Goal: Information Seeking & Learning: Learn about a topic

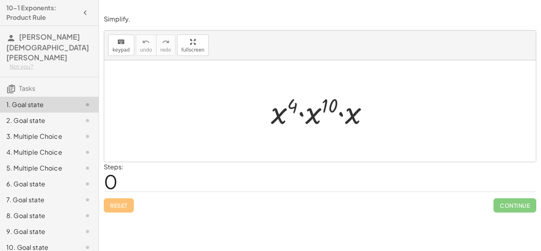
scroll to position [29, 0]
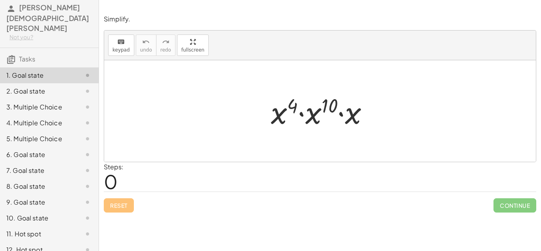
click at [332, 120] on div at bounding box center [323, 111] width 112 height 41
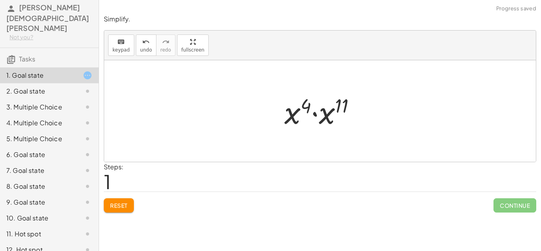
click at [305, 115] on div at bounding box center [324, 111] width 86 height 41
click at [296, 115] on div at bounding box center [324, 111] width 86 height 41
click at [289, 114] on div at bounding box center [324, 111] width 86 height 41
click at [314, 115] on div at bounding box center [324, 111] width 86 height 41
click at [323, 115] on div at bounding box center [323, 111] width 80 height 39
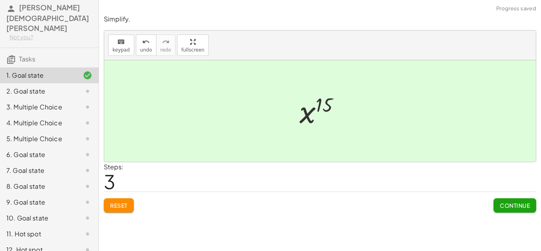
click at [378, 139] on div at bounding box center [320, 110] width 432 height 101
click at [504, 210] on button "Continue" at bounding box center [515, 205] width 43 height 14
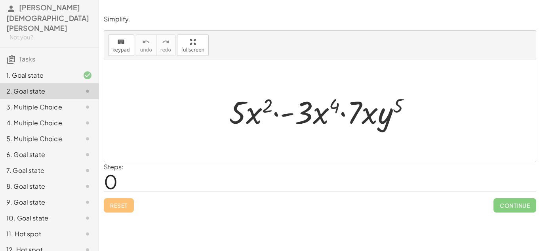
click at [281, 118] on div at bounding box center [323, 111] width 196 height 41
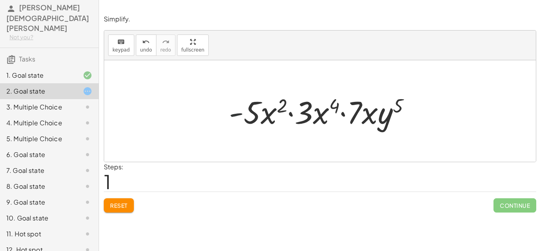
click at [237, 113] on div at bounding box center [323, 111] width 196 height 41
click at [241, 112] on div at bounding box center [323, 111] width 196 height 41
drag, startPoint x: 259, startPoint y: 117, endPoint x: 219, endPoint y: 113, distance: 39.9
click at [219, 113] on div "· 5 · x 2 · - 3 · x 4 · 7 · x · y 5 · - 5 · 5 · x 2 · - 3 · x 4 · 7 · x · y 5" at bounding box center [320, 111] width 206 height 45
click at [394, 134] on div at bounding box center [320, 110] width 432 height 101
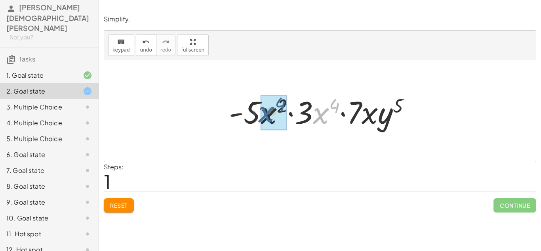
drag, startPoint x: 325, startPoint y: 118, endPoint x: 270, endPoint y: 116, distance: 55.5
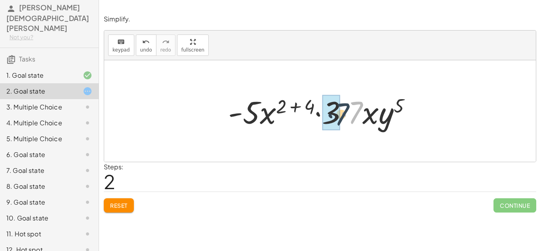
drag, startPoint x: 350, startPoint y: 119, endPoint x: 335, endPoint y: 121, distance: 15.6
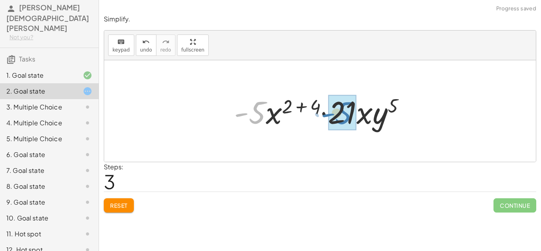
drag, startPoint x: 256, startPoint y: 125, endPoint x: 346, endPoint y: 126, distance: 89.6
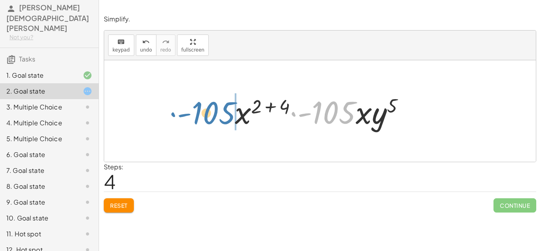
drag, startPoint x: 337, startPoint y: 124, endPoint x: 216, endPoint y: 124, distance: 120.4
click at [216, 124] on div "· 5 · x 2 · - 3 · x 4 · 7 · x · y 5 · - 5 · x 2 · 3 · x 4 · 7 · x · y 5 · - 5 ·…" at bounding box center [320, 110] width 432 height 101
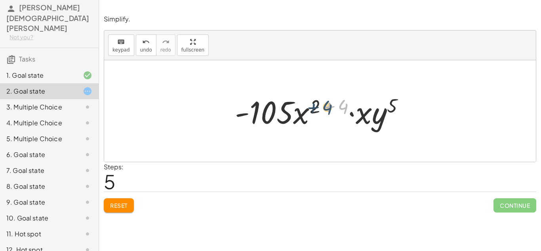
drag, startPoint x: 340, startPoint y: 112, endPoint x: 324, endPoint y: 113, distance: 16.3
click at [324, 113] on div at bounding box center [323, 111] width 184 height 41
click at [315, 106] on div at bounding box center [323, 111] width 184 height 41
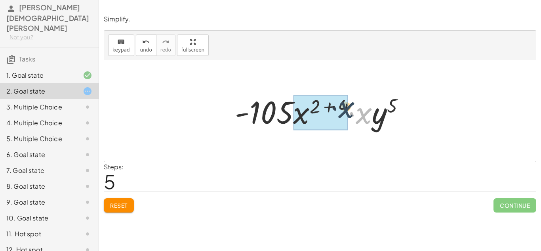
drag, startPoint x: 369, startPoint y: 120, endPoint x: 351, endPoint y: 114, distance: 19.2
click at [351, 114] on div at bounding box center [323, 111] width 184 height 41
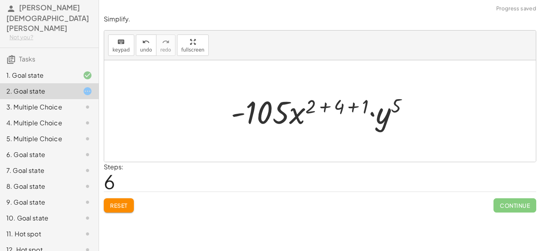
click at [342, 104] on div at bounding box center [323, 111] width 192 height 41
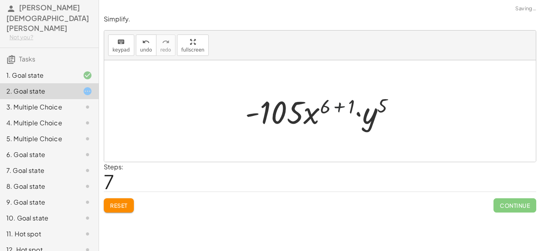
click at [347, 107] on div at bounding box center [323, 111] width 164 height 41
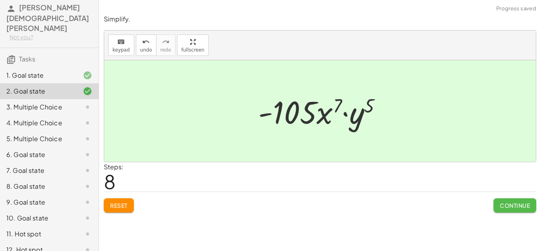
click at [528, 202] on span "Continue" at bounding box center [515, 205] width 30 height 7
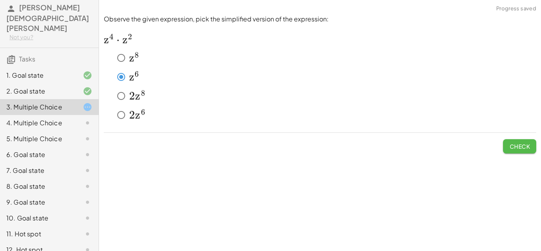
click at [511, 139] on button "Check" at bounding box center [519, 146] width 33 height 14
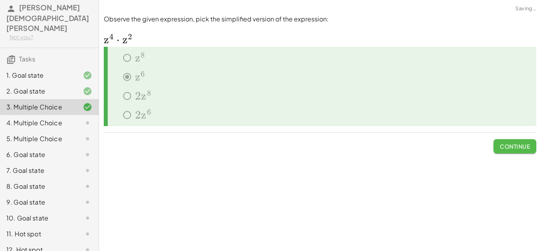
click at [510, 140] on button "Continue" at bounding box center [515, 146] width 43 height 14
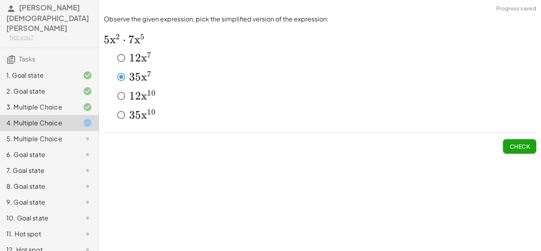
click at [523, 140] on button "Check" at bounding box center [519, 146] width 33 height 14
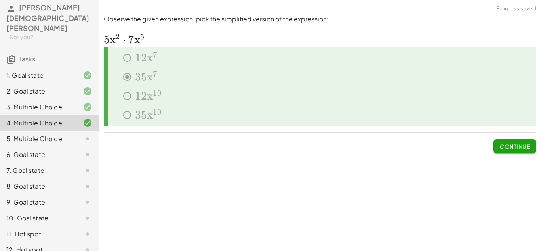
click at [502, 140] on button "Continue" at bounding box center [515, 146] width 43 height 14
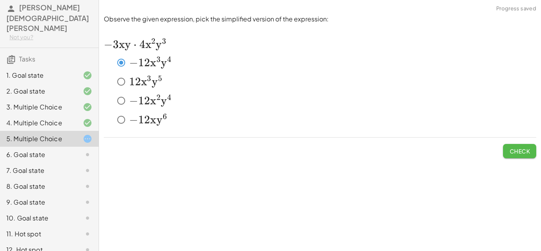
click at [524, 150] on span "Check" at bounding box center [520, 150] width 21 height 7
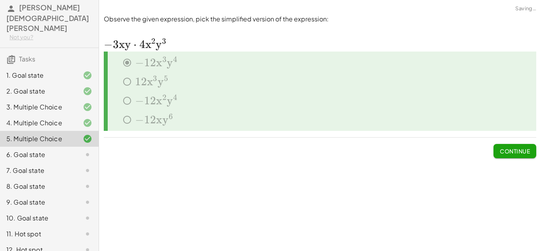
click at [506, 153] on span "Continue" at bounding box center [515, 150] width 30 height 7
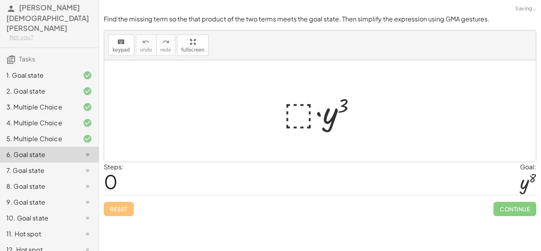
click at [291, 116] on div at bounding box center [323, 111] width 87 height 41
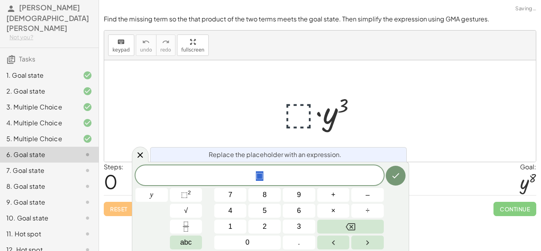
scroll to position [0, 0]
click at [401, 99] on div at bounding box center [320, 110] width 432 height 101
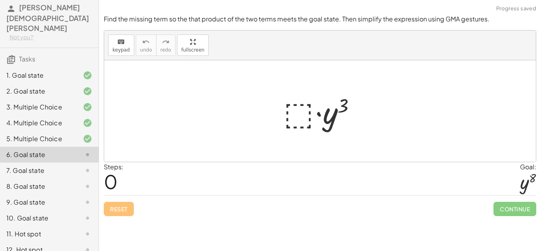
click at [294, 114] on div at bounding box center [323, 111] width 87 height 41
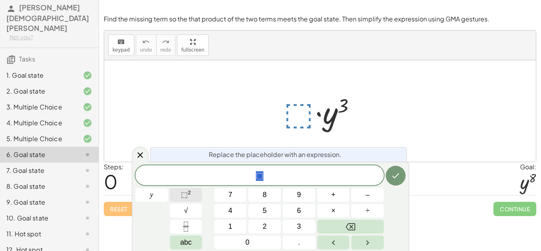
click at [187, 195] on span "⬚" at bounding box center [184, 195] width 7 height 8
click at [185, 195] on span "⬚" at bounding box center [184, 195] width 7 height 8
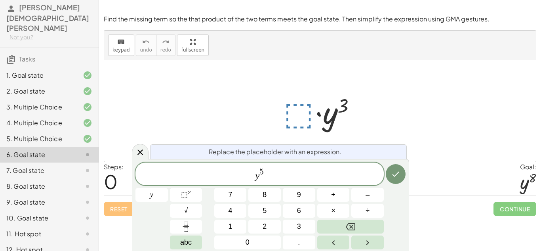
click at [481, 185] on div "Steps: 0 Goal: y 8" at bounding box center [320, 178] width 433 height 33
click at [401, 176] on button "Done" at bounding box center [396, 174] width 20 height 20
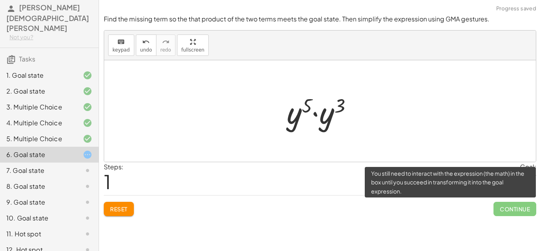
click at [509, 212] on span "Continue" at bounding box center [515, 209] width 43 height 14
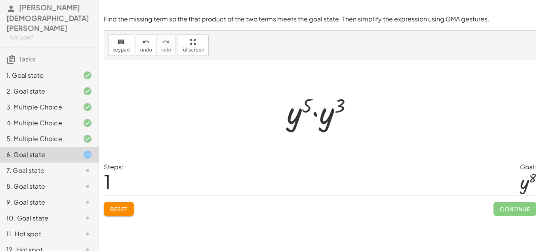
click at [322, 115] on div at bounding box center [323, 111] width 80 height 41
click at [315, 109] on div at bounding box center [323, 111] width 76 height 39
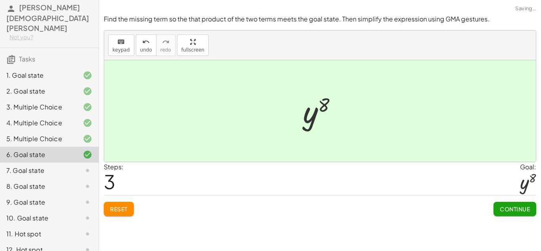
click at [525, 208] on span "Continue" at bounding box center [515, 208] width 30 height 7
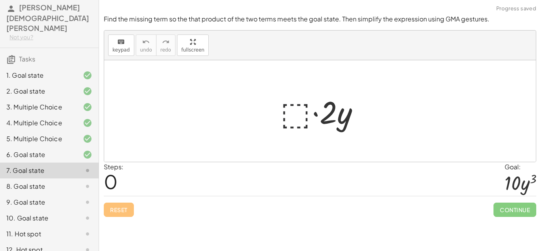
click at [301, 111] on div at bounding box center [323, 111] width 93 height 41
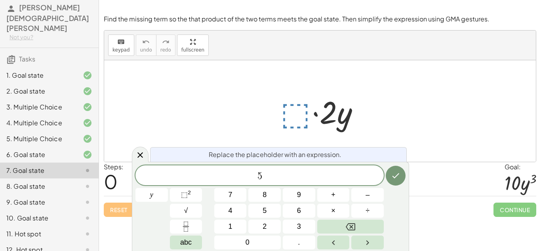
scroll to position [2, 0]
click at [301, 111] on div at bounding box center [323, 111] width 93 height 41
click at [404, 174] on button "Done" at bounding box center [396, 176] width 20 height 20
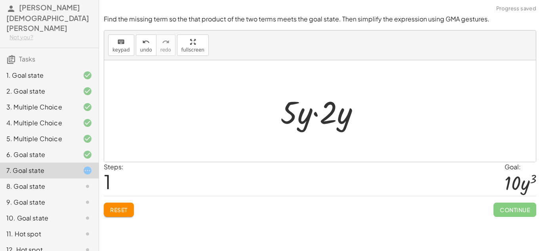
click at [319, 111] on div at bounding box center [324, 111] width 94 height 41
click at [289, 111] on div at bounding box center [324, 111] width 94 height 41
drag, startPoint x: 289, startPoint y: 111, endPoint x: 331, endPoint y: 114, distance: 42.5
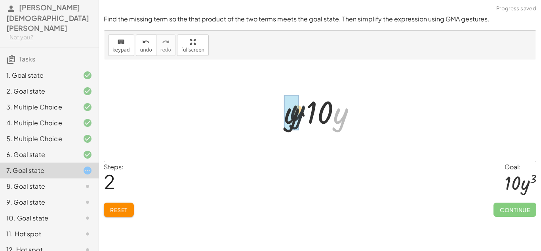
drag, startPoint x: 345, startPoint y: 122, endPoint x: 281, endPoint y: 120, distance: 63.8
click at [281, 120] on div at bounding box center [323, 111] width 86 height 41
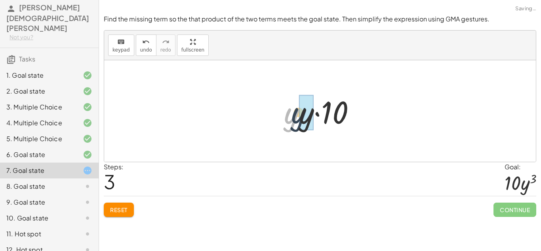
drag, startPoint x: 289, startPoint y: 122, endPoint x: 298, endPoint y: 121, distance: 9.5
click at [298, 121] on div at bounding box center [323, 111] width 86 height 41
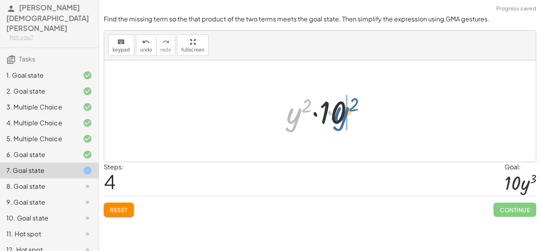
drag, startPoint x: 294, startPoint y: 120, endPoint x: 344, endPoint y: 118, distance: 50.3
click at [344, 118] on div at bounding box center [323, 111] width 82 height 41
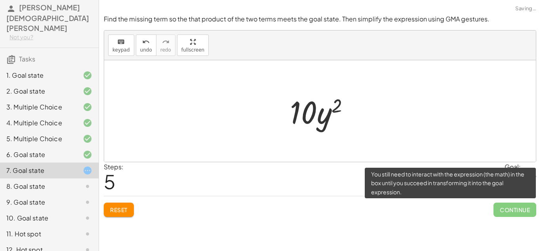
click at [506, 209] on span "Continue" at bounding box center [515, 209] width 43 height 14
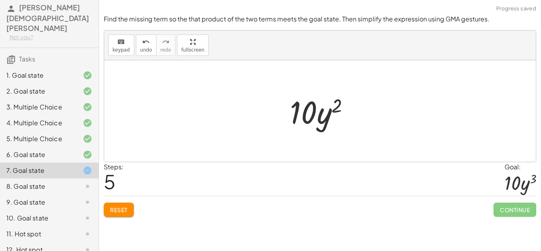
click at [324, 115] on div at bounding box center [323, 111] width 74 height 41
click at [143, 54] on button "undo undo" at bounding box center [146, 44] width 21 height 21
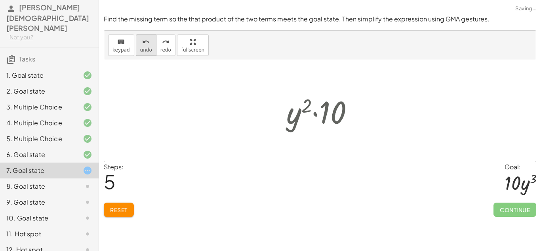
click at [143, 54] on button "undo undo" at bounding box center [146, 44] width 21 height 21
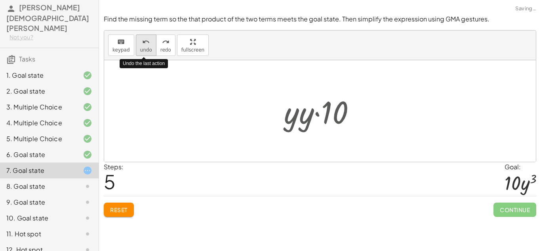
click at [143, 54] on button "undo undo" at bounding box center [146, 44] width 21 height 21
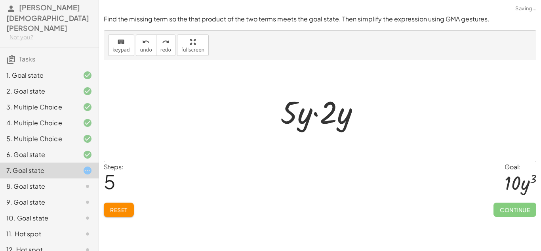
click at [308, 126] on div at bounding box center [324, 111] width 94 height 41
click at [304, 123] on div at bounding box center [324, 111] width 94 height 41
click at [310, 118] on div at bounding box center [323, 111] width 93 height 41
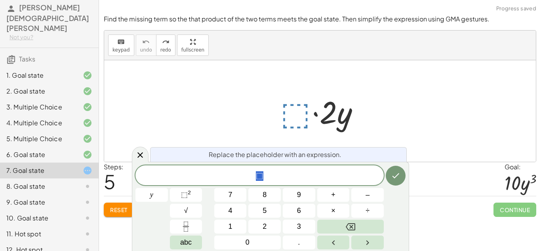
scroll to position [3, 0]
click at [184, 199] on span "⬚ 2" at bounding box center [186, 194] width 10 height 11
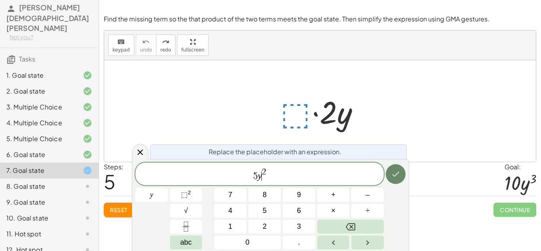
click at [392, 180] on button "Done" at bounding box center [396, 174] width 20 height 20
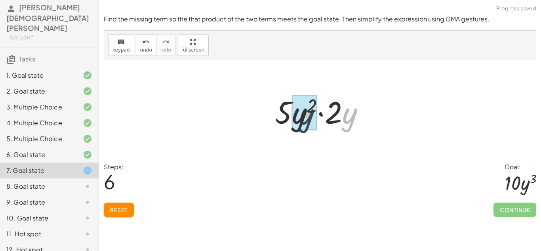
drag, startPoint x: 349, startPoint y: 124, endPoint x: 302, endPoint y: 125, distance: 46.8
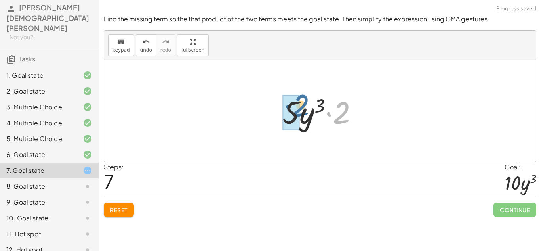
drag, startPoint x: 347, startPoint y: 119, endPoint x: 303, endPoint y: 113, distance: 44.9
click at [303, 113] on div at bounding box center [324, 111] width 90 height 41
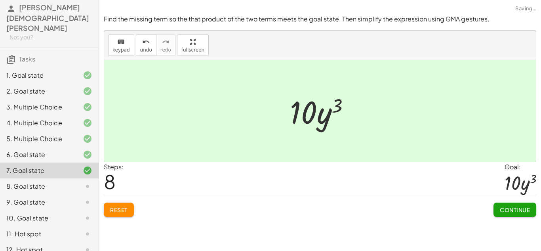
click at [501, 210] on span "Continue" at bounding box center [515, 209] width 30 height 7
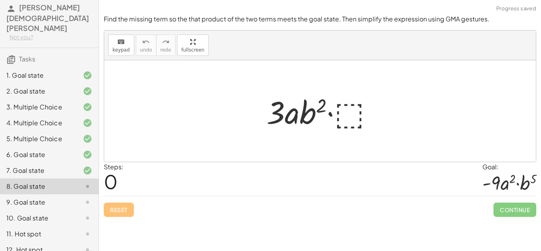
click at [345, 109] on div at bounding box center [323, 111] width 121 height 41
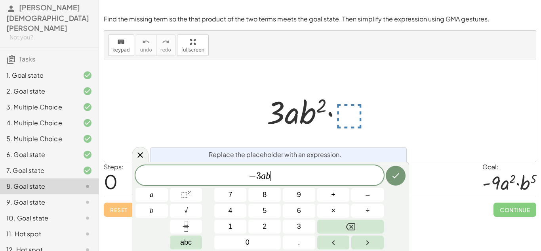
scroll to position [5, 0]
click at [188, 192] on sup "2" at bounding box center [189, 192] width 3 height 6
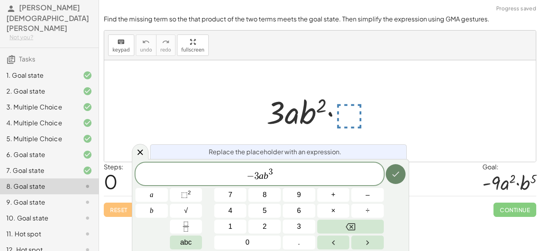
click at [399, 169] on icon "Done" at bounding box center [396, 174] width 10 height 10
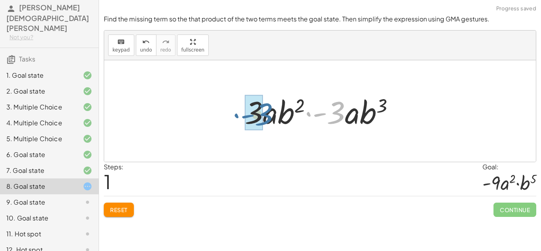
drag, startPoint x: 339, startPoint y: 122, endPoint x: 265, endPoint y: 124, distance: 74.1
click at [265, 124] on div at bounding box center [323, 111] width 164 height 41
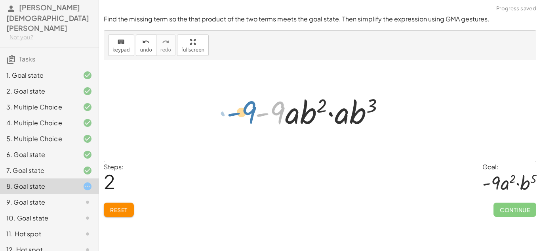
drag, startPoint x: 285, startPoint y: 119, endPoint x: 256, endPoint y: 119, distance: 29.3
click at [256, 119] on div at bounding box center [323, 111] width 144 height 41
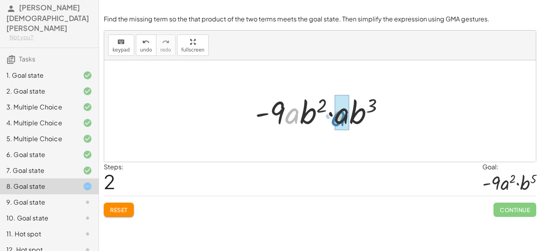
drag, startPoint x: 288, startPoint y: 119, endPoint x: 337, endPoint y: 121, distance: 49.2
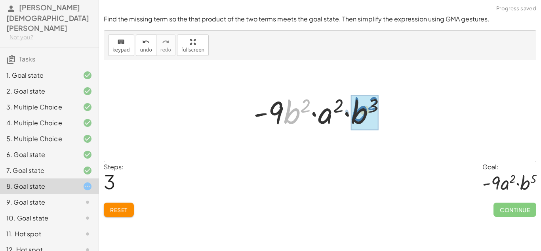
drag, startPoint x: 298, startPoint y: 113, endPoint x: 368, endPoint y: 113, distance: 70.5
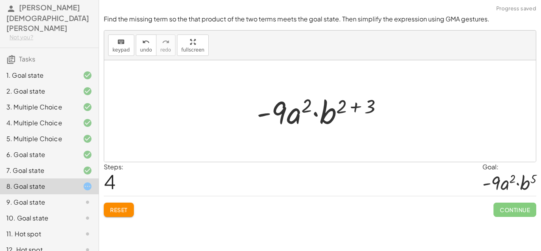
click at [370, 112] on div at bounding box center [323, 111] width 140 height 41
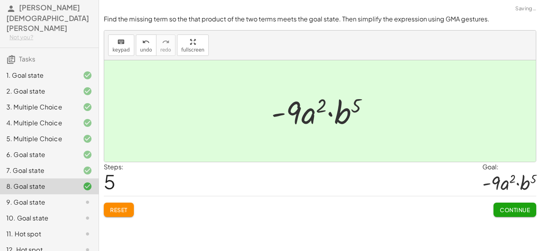
click at [515, 206] on span "Continue" at bounding box center [515, 209] width 30 height 7
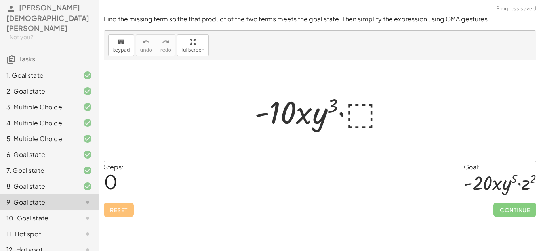
click at [345, 114] on div at bounding box center [323, 111] width 144 height 41
click at [350, 116] on div at bounding box center [323, 111] width 144 height 41
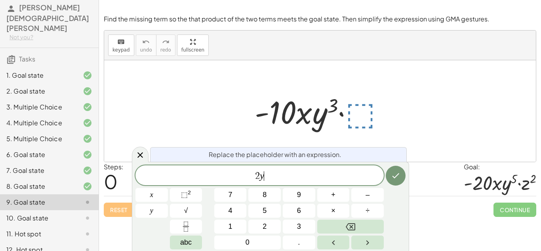
scroll to position [6, 0]
click at [181, 198] on span "⬚" at bounding box center [184, 195] width 7 height 8
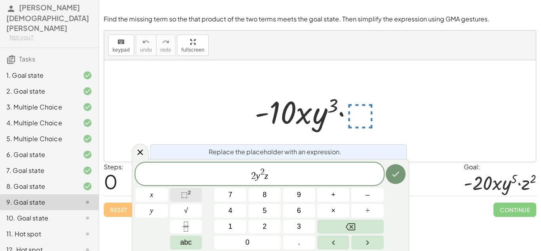
click at [193, 195] on button "⬚ 2" at bounding box center [186, 195] width 32 height 14
click at [396, 172] on icon "Done" at bounding box center [396, 174] width 10 height 10
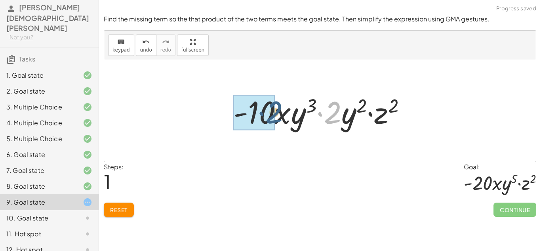
drag, startPoint x: 332, startPoint y: 122, endPoint x: 272, endPoint y: 121, distance: 60.2
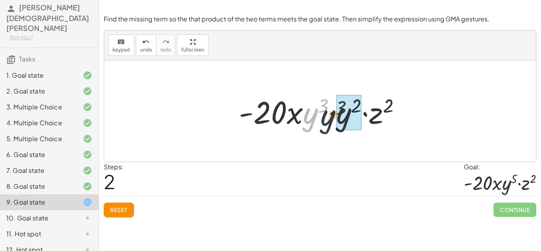
drag, startPoint x: 310, startPoint y: 118, endPoint x: 336, endPoint y: 120, distance: 26.2
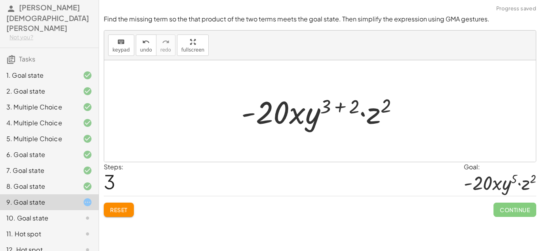
click at [346, 109] on div at bounding box center [323, 111] width 172 height 41
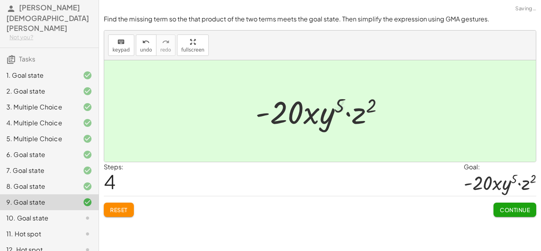
click at [361, 112] on div at bounding box center [323, 111] width 143 height 41
click at [521, 207] on span "Continue" at bounding box center [515, 209] width 30 height 7
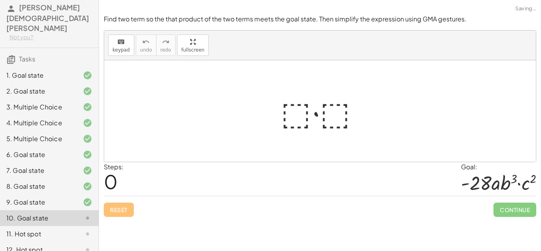
click at [297, 115] on div at bounding box center [323, 111] width 93 height 41
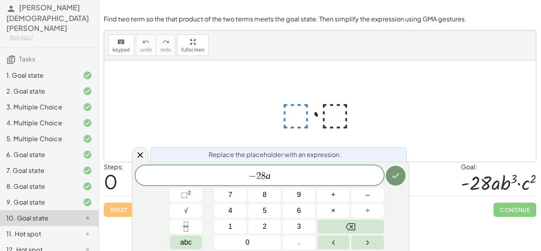
scroll to position [8, 0]
click at [192, 194] on button "⬚ 2" at bounding box center [186, 195] width 32 height 14
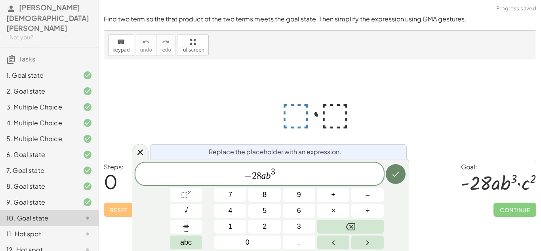
click at [398, 177] on icon "Done" at bounding box center [396, 174] width 10 height 10
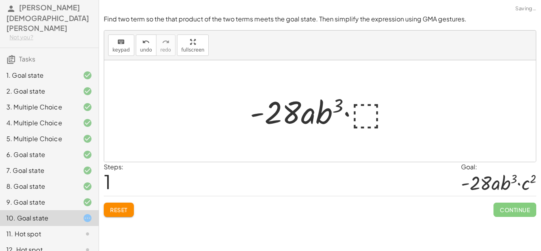
click at [379, 121] on div at bounding box center [323, 111] width 155 height 41
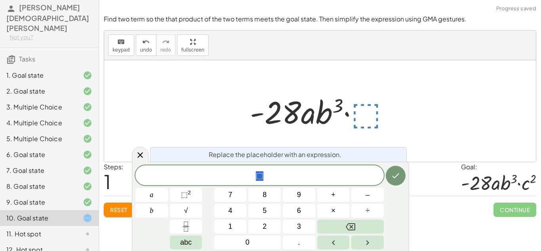
scroll to position [9, 0]
click at [181, 200] on button "⬚ 2" at bounding box center [186, 195] width 32 height 14
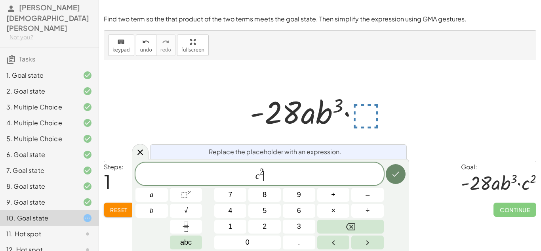
click at [395, 174] on icon "Done" at bounding box center [396, 174] width 10 height 10
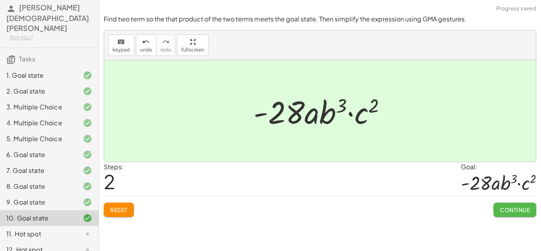
click at [506, 204] on button "Continue" at bounding box center [515, 209] width 43 height 14
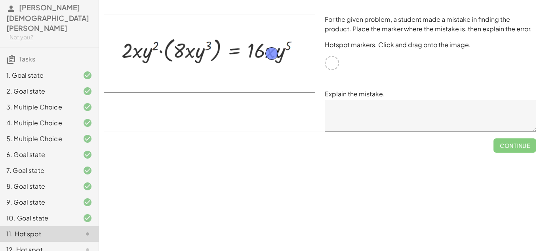
drag, startPoint x: 334, startPoint y: 57, endPoint x: 273, endPoint y: 48, distance: 60.9
click at [355, 108] on textarea at bounding box center [431, 116] width 212 height 32
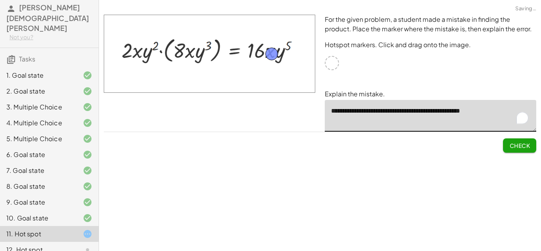
type textarea "**********"
click at [524, 147] on span "Check" at bounding box center [520, 145] width 21 height 7
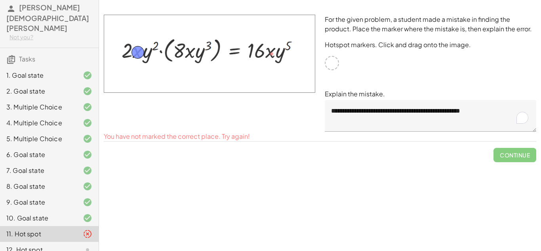
drag, startPoint x: 273, startPoint y: 56, endPoint x: 139, endPoint y: 54, distance: 133.9
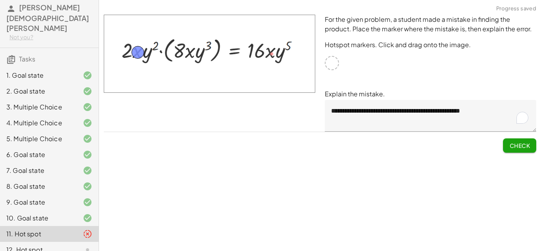
click at [510, 147] on span "Check" at bounding box center [520, 145] width 21 height 7
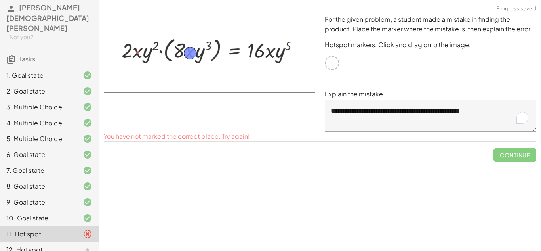
drag, startPoint x: 138, startPoint y: 51, endPoint x: 191, endPoint y: 52, distance: 52.7
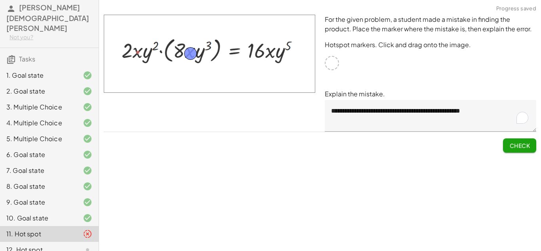
click at [530, 147] on button "Check" at bounding box center [519, 145] width 33 height 14
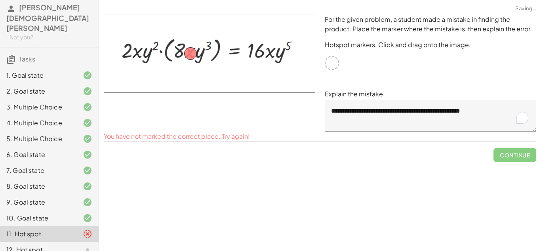
click at [529, 148] on span "Continue" at bounding box center [515, 151] width 43 height 21
drag, startPoint x: 194, startPoint y: 48, endPoint x: 280, endPoint y: 38, distance: 86.2
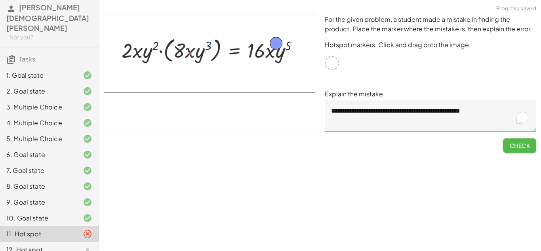
click at [528, 145] on span "Check" at bounding box center [520, 145] width 21 height 7
click at [529, 146] on span "Continue" at bounding box center [515, 145] width 30 height 7
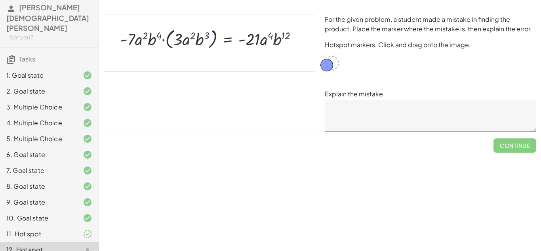
drag, startPoint x: 337, startPoint y: 62, endPoint x: 332, endPoint y: 64, distance: 5.5
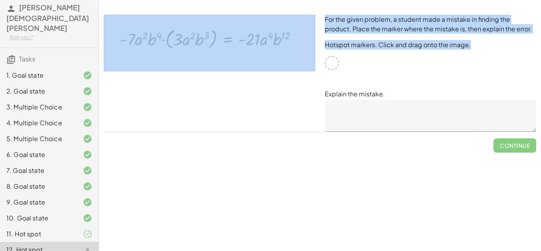
drag, startPoint x: 332, startPoint y: 64, endPoint x: 279, endPoint y: 33, distance: 61.1
click at [279, 33] on div "For the given problem, a student made a mistake in finding the product. Place t…" at bounding box center [320, 73] width 442 height 126
click at [285, 35] on img at bounding box center [210, 43] width 212 height 57
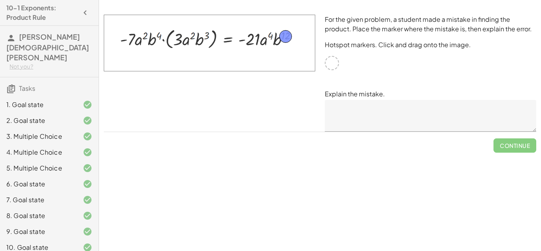
drag, startPoint x: 332, startPoint y: 63, endPoint x: 286, endPoint y: 36, distance: 53.4
click at [359, 117] on textarea at bounding box center [431, 116] width 212 height 32
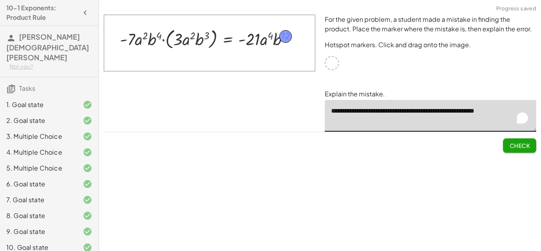
type textarea "**********"
click at [523, 147] on span "Check" at bounding box center [520, 145] width 21 height 7
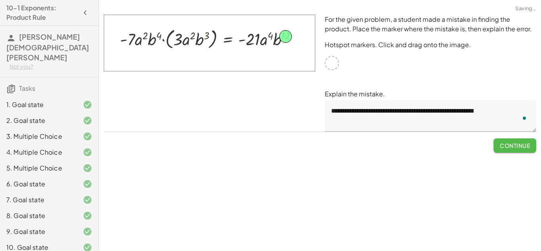
click at [512, 140] on button "Continue" at bounding box center [515, 145] width 43 height 14
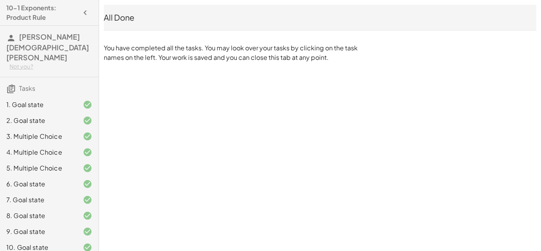
click at [0, 0] on div "10-1 Exponents: Product Rule David Hernandez Bautista Not you? Tasks 1. Goal st…" at bounding box center [0, 0] width 0 height 0
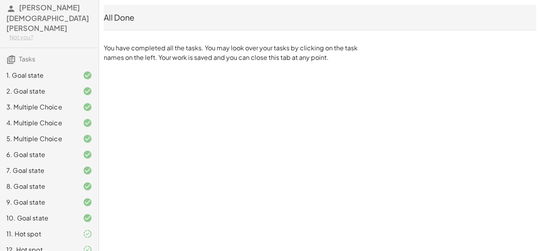
click at [0, 0] on div "10-1 Exponents: Product Rule David Hernandez Bautista Not you? Tasks 1. Goal st…" at bounding box center [0, 0] width 0 height 0
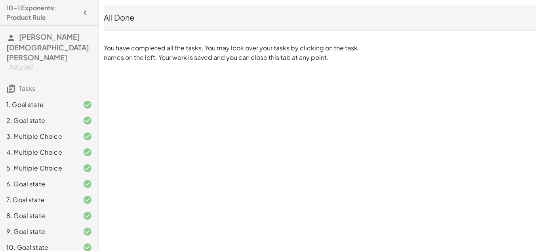
click at [37, 20] on h4 "10-1 Exponents: Product Rule" at bounding box center [42, 12] width 72 height 19
click at [82, 13] on icon "button" at bounding box center [85, 13] width 10 height 10
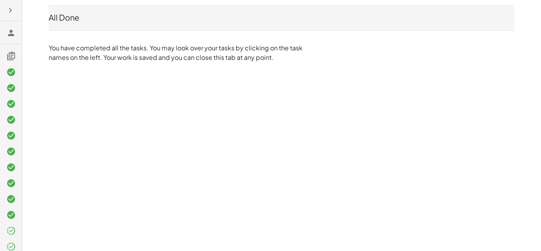
click at [11, 13] on icon "button" at bounding box center [11, 11] width 10 height 10
